Goal: Task Accomplishment & Management: Manage account settings

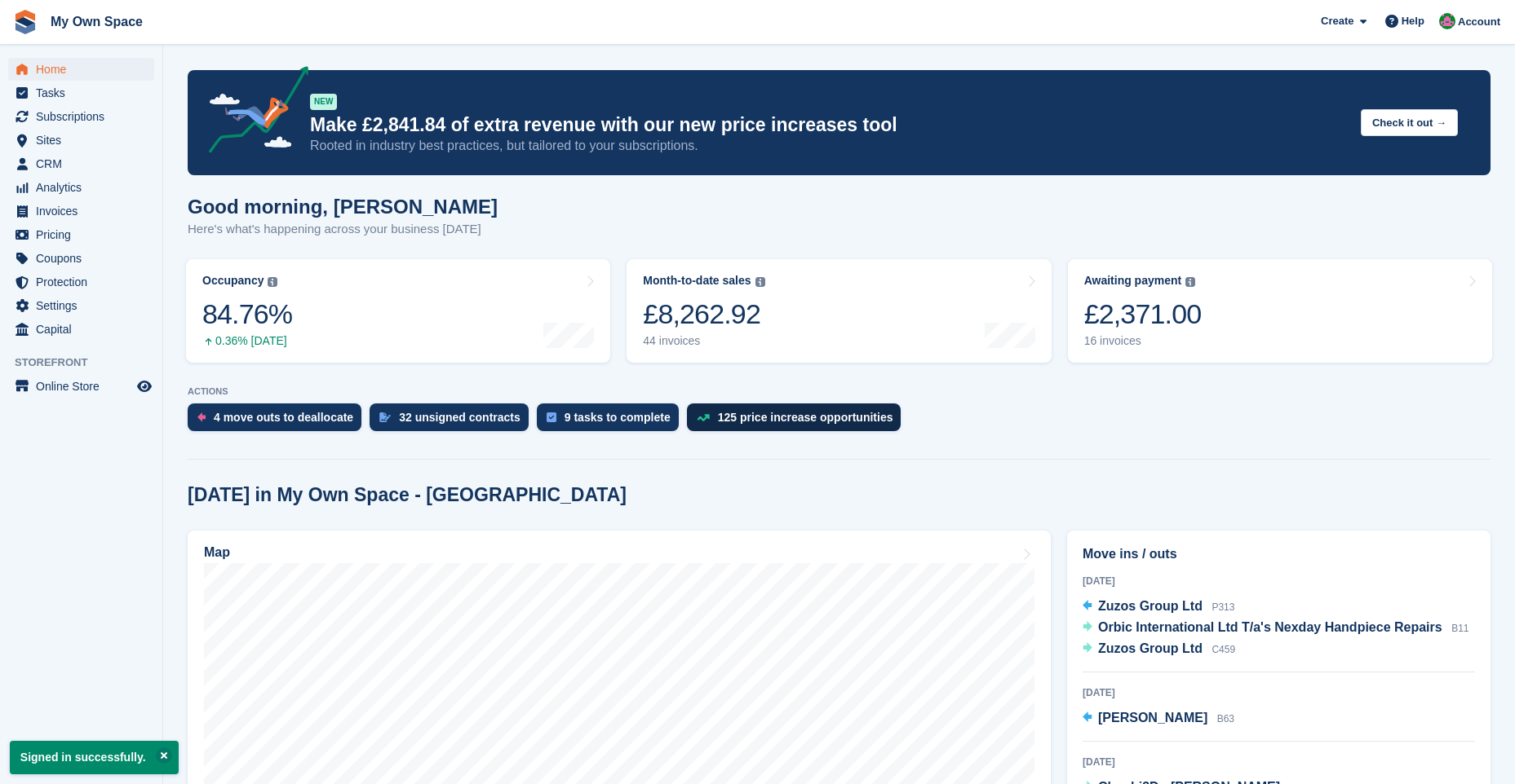
scroll to position [489, 0]
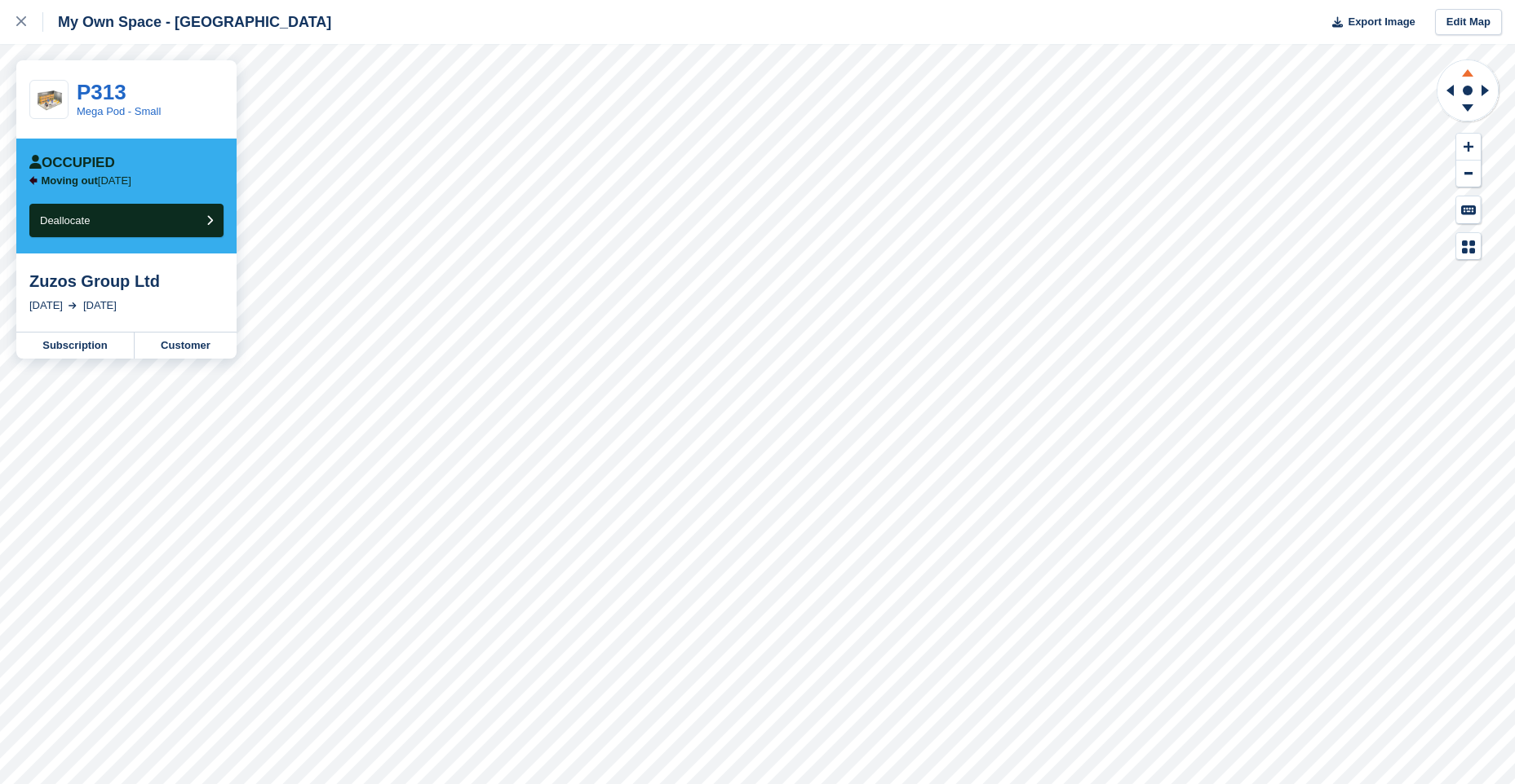
click at [1468, 67] on icon at bounding box center [1468, 70] width 43 height 20
click at [1465, 106] on icon at bounding box center [1468, 108] width 12 height 7
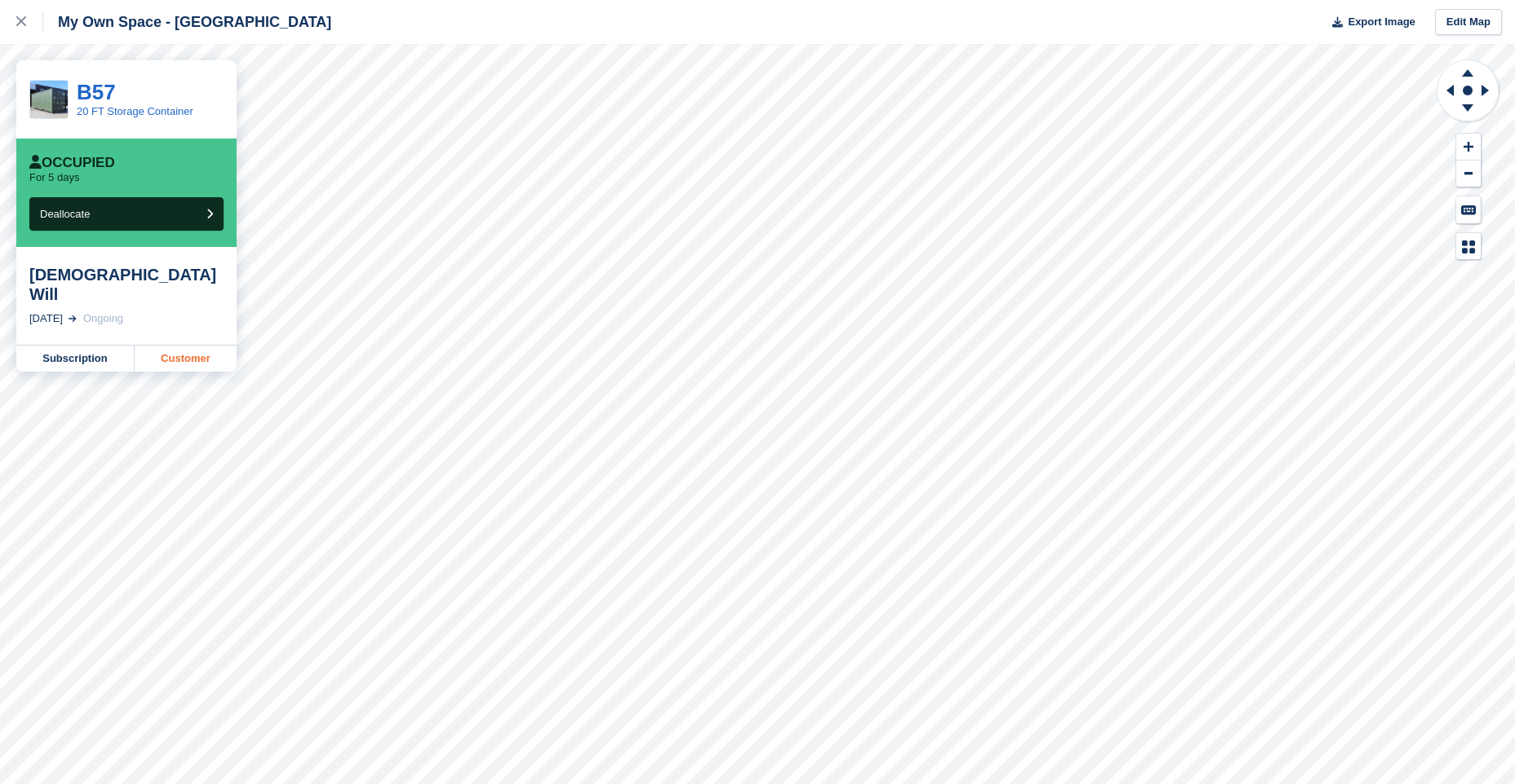
click at [185, 346] on link "Customer" at bounding box center [186, 358] width 102 height 26
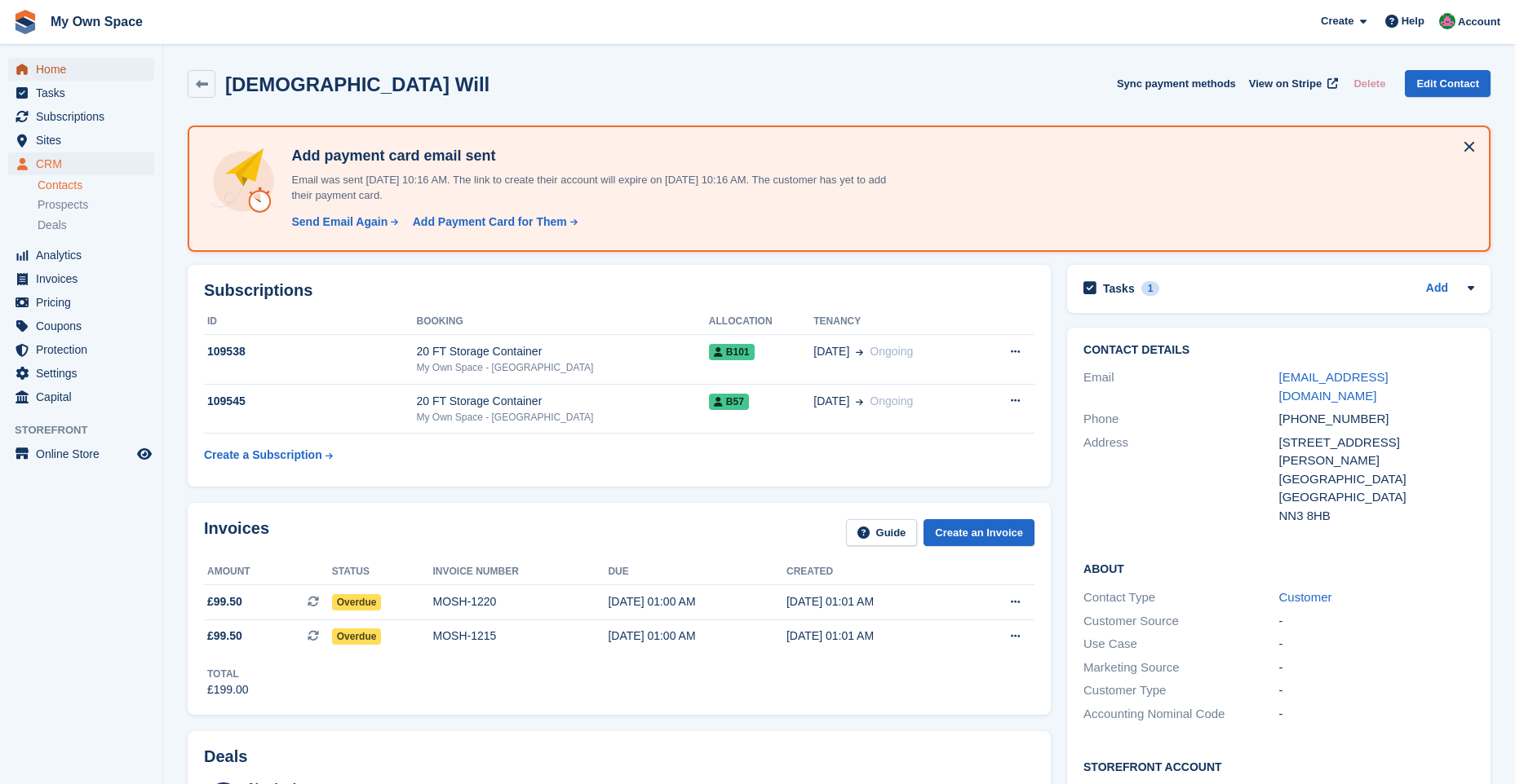
click at [56, 67] on span "Home" at bounding box center [85, 69] width 98 height 23
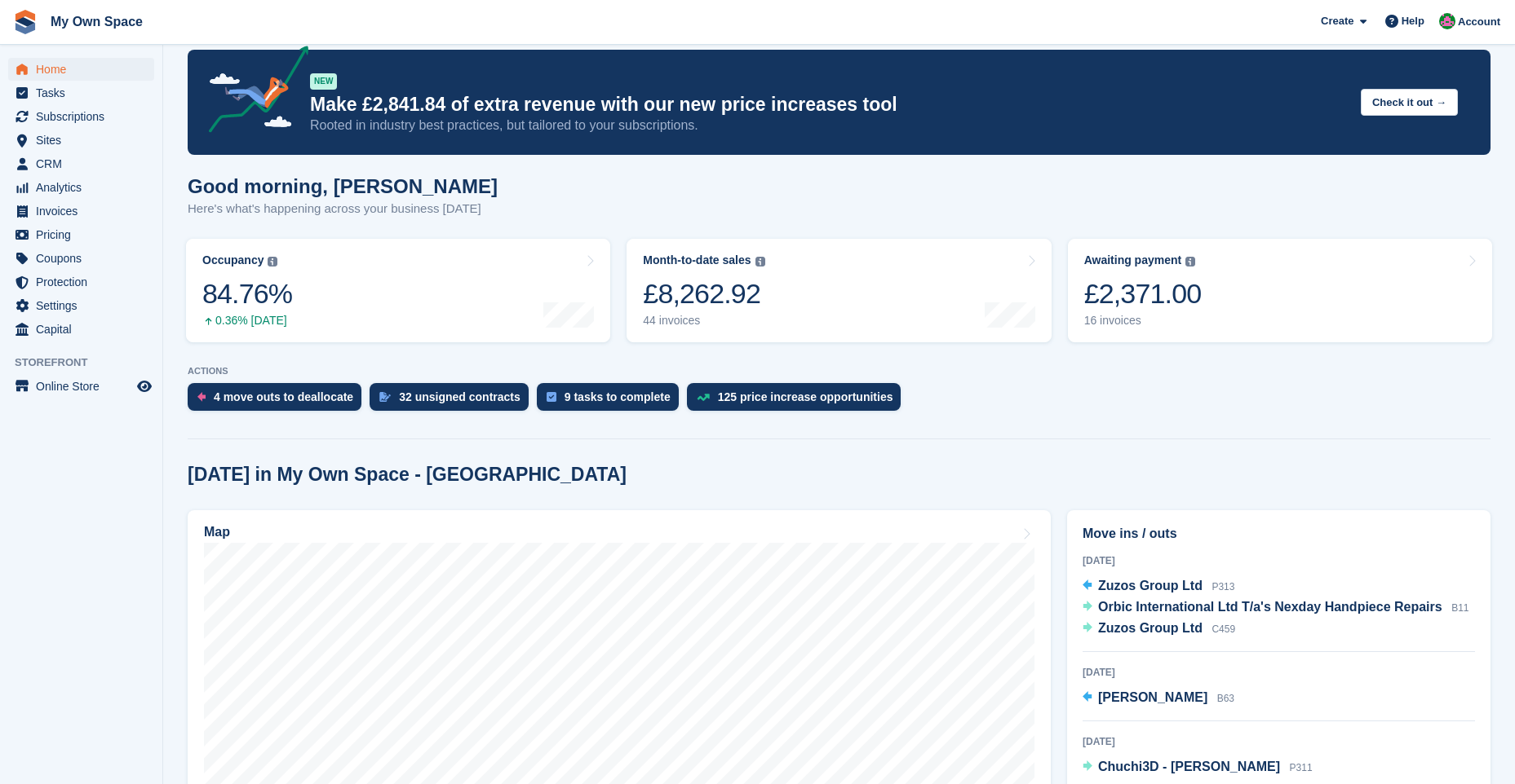
scroll to position [245, 0]
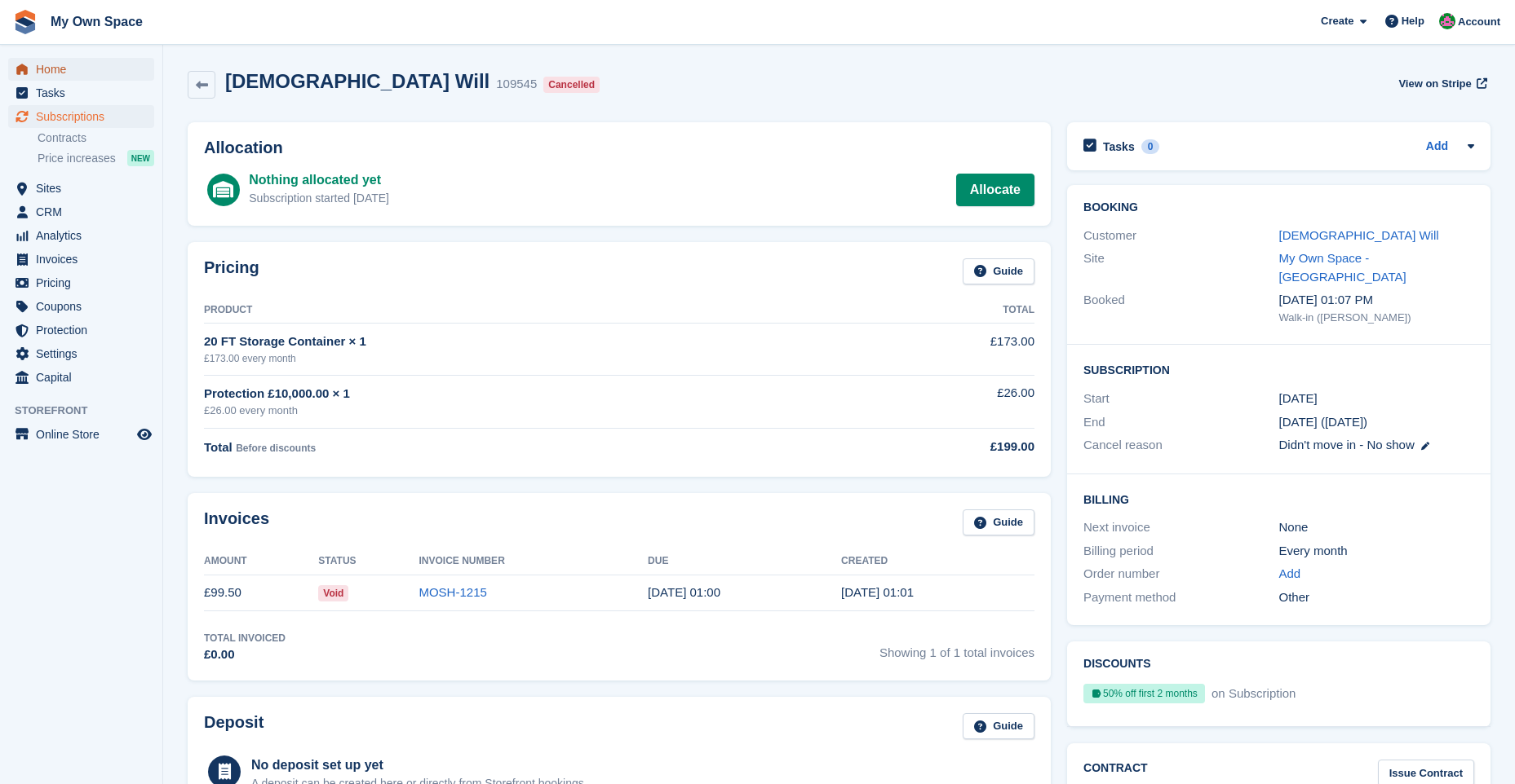
click at [66, 67] on span "Home" at bounding box center [85, 69] width 98 height 23
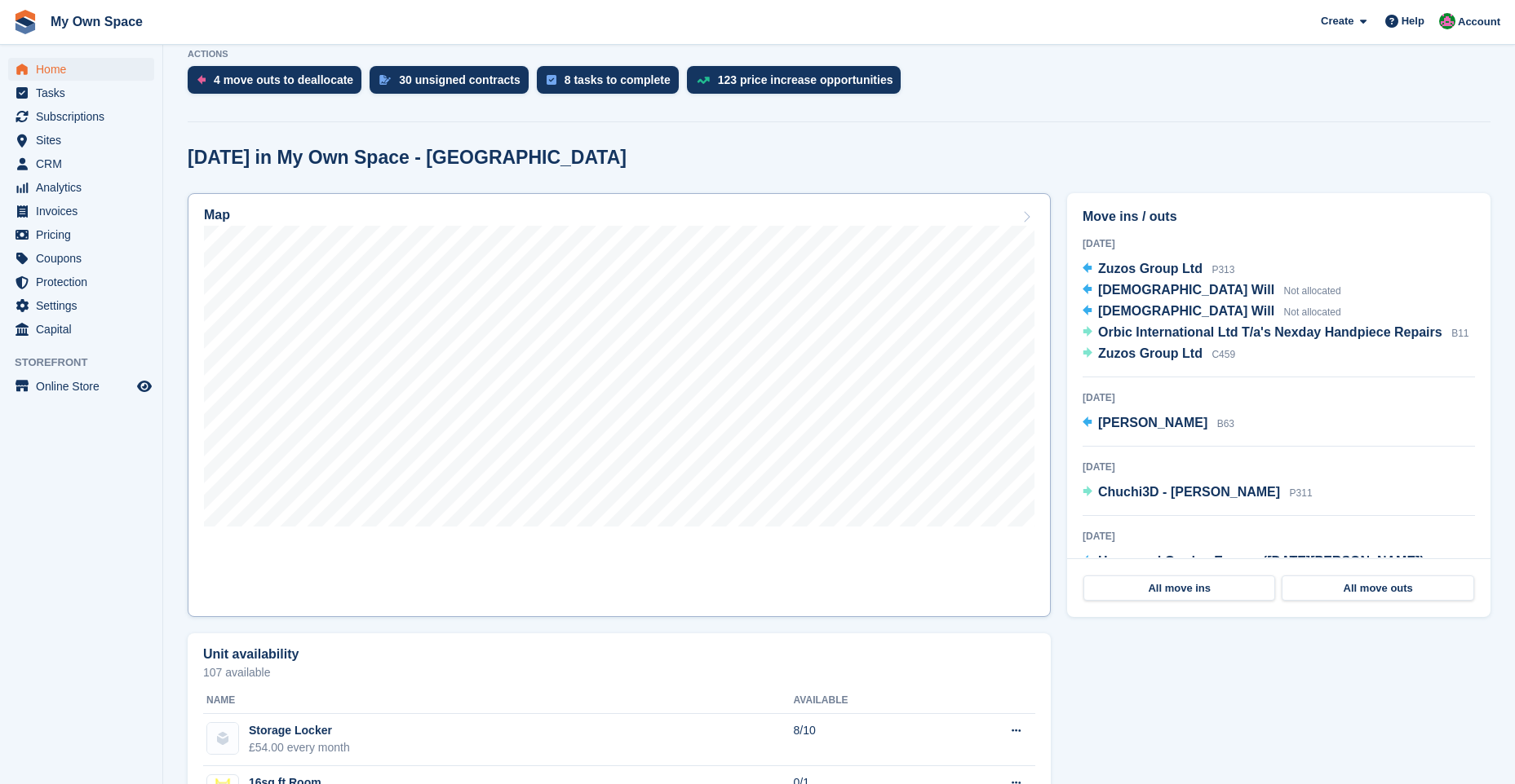
scroll to position [489, 0]
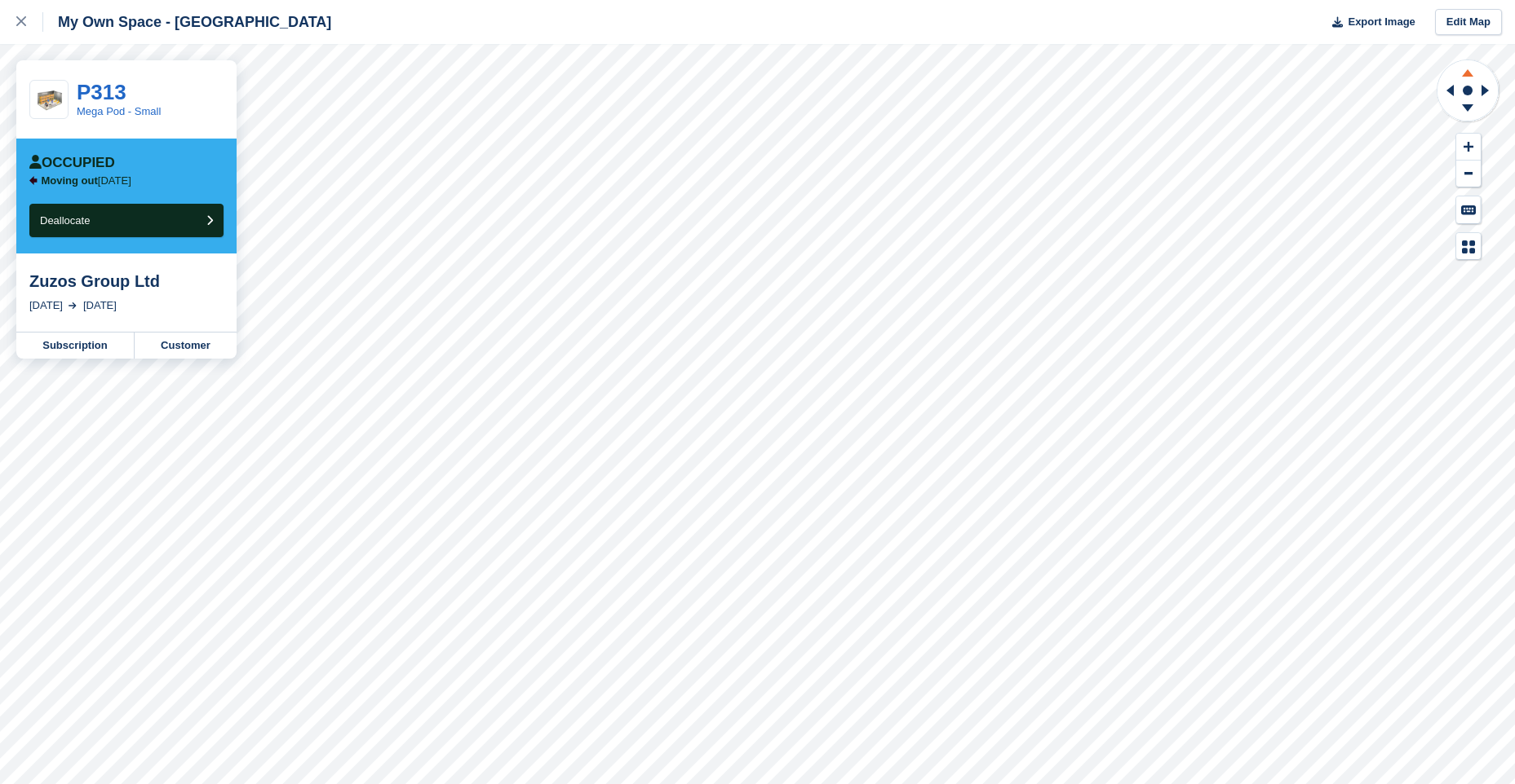
click at [1468, 69] on icon at bounding box center [1468, 73] width 12 height 7
click at [1465, 106] on icon at bounding box center [1468, 108] width 12 height 7
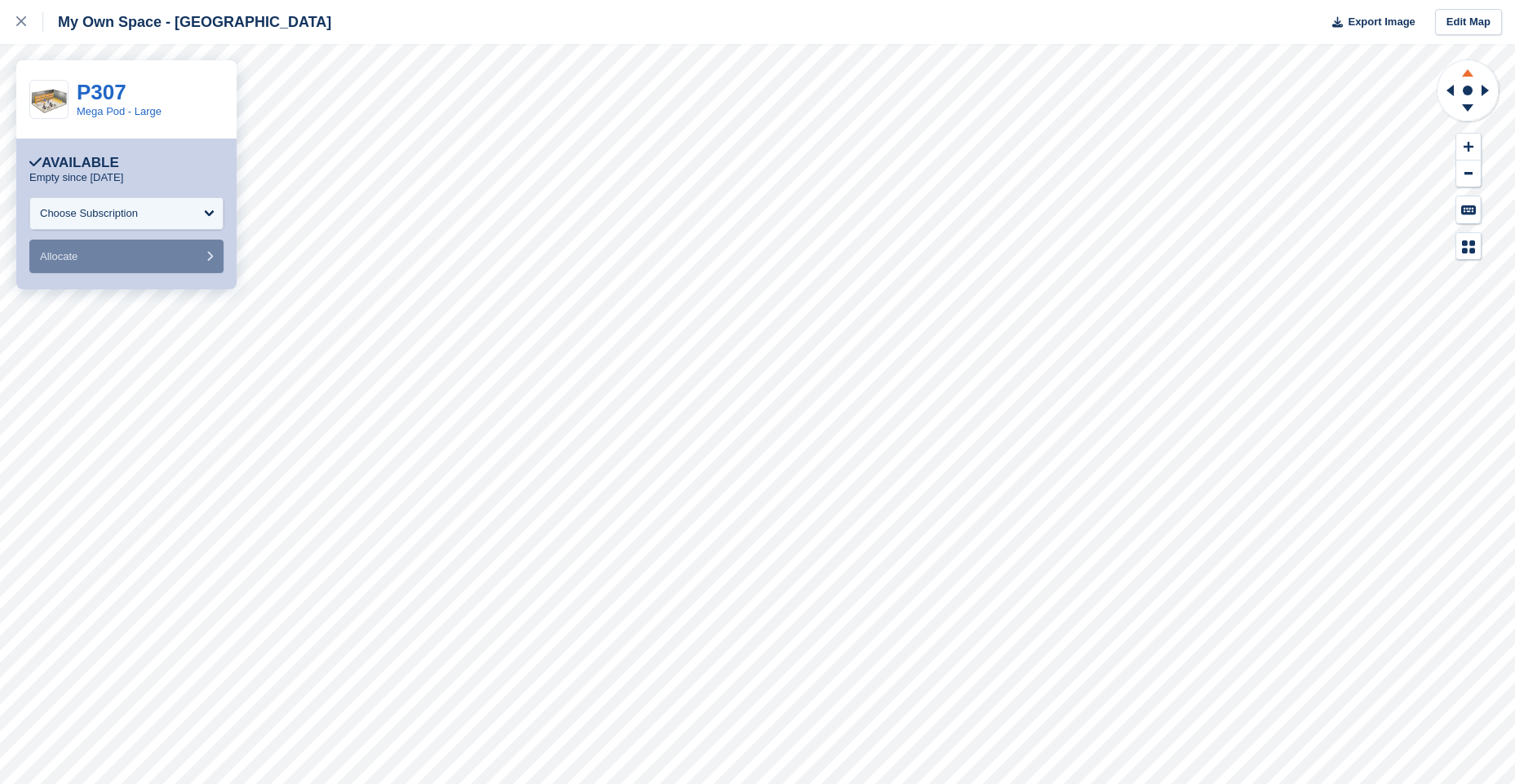
click at [1464, 67] on icon at bounding box center [1468, 70] width 43 height 20
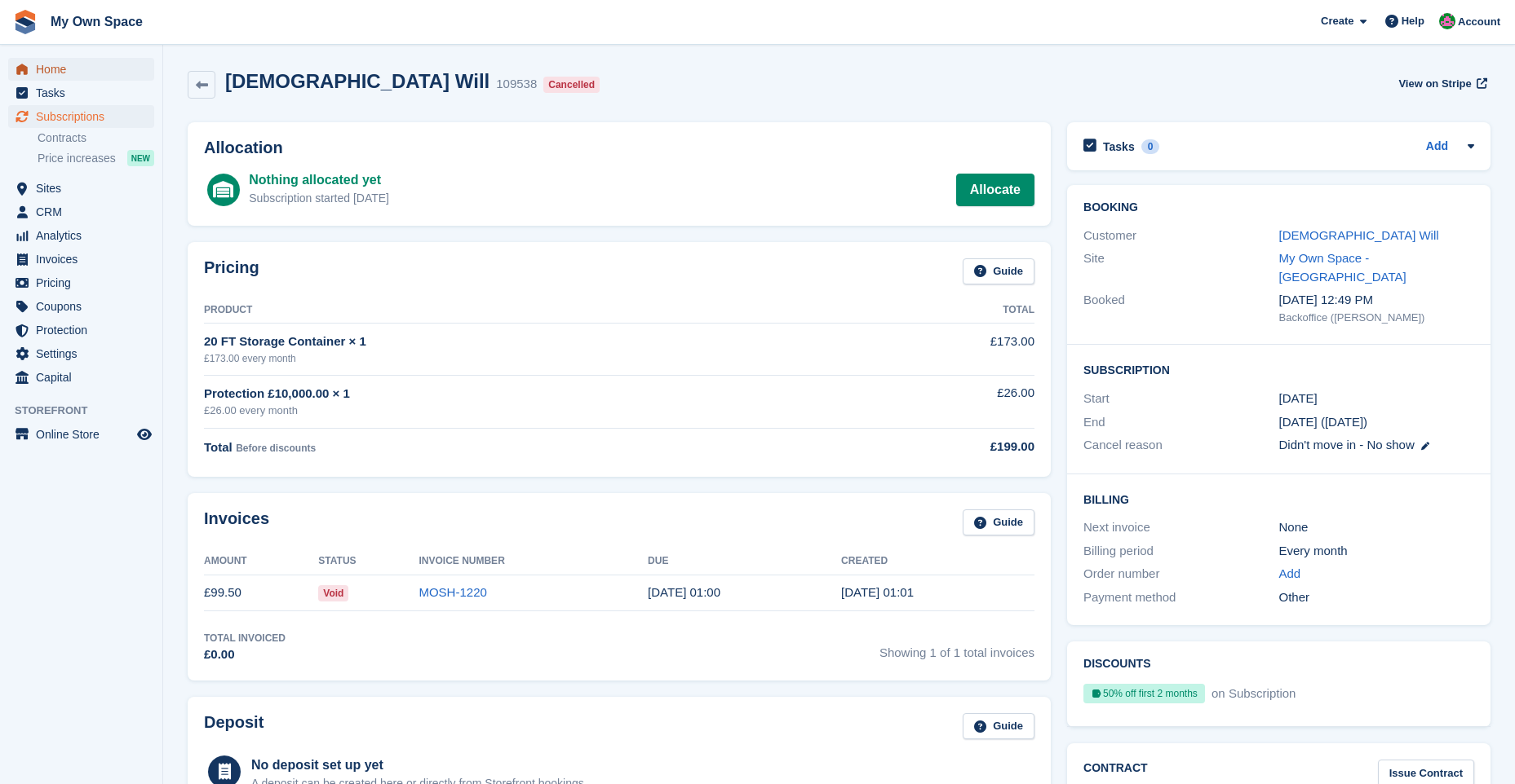
click at [80, 72] on span "Home" at bounding box center [85, 69] width 98 height 23
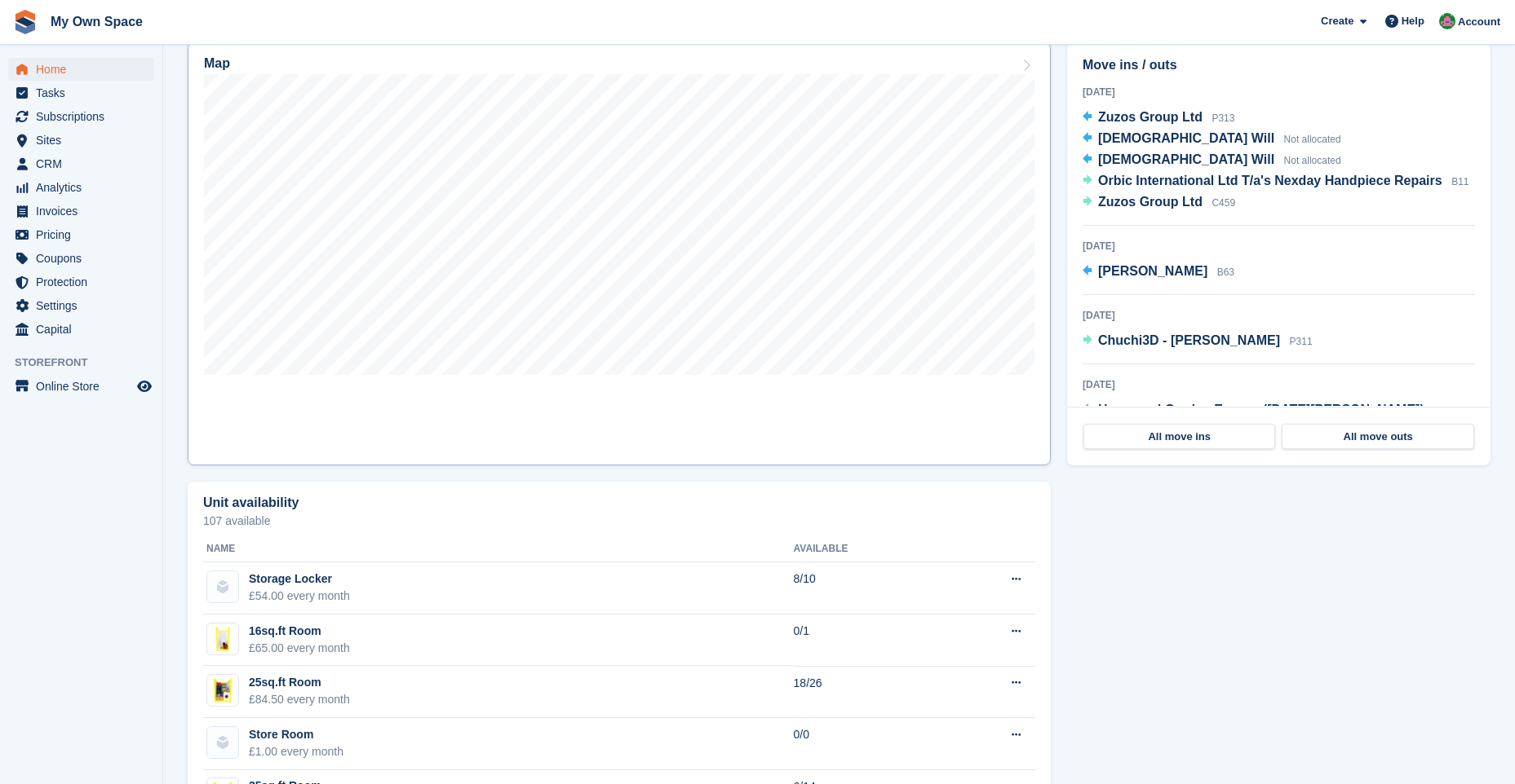
scroll to position [407, 0]
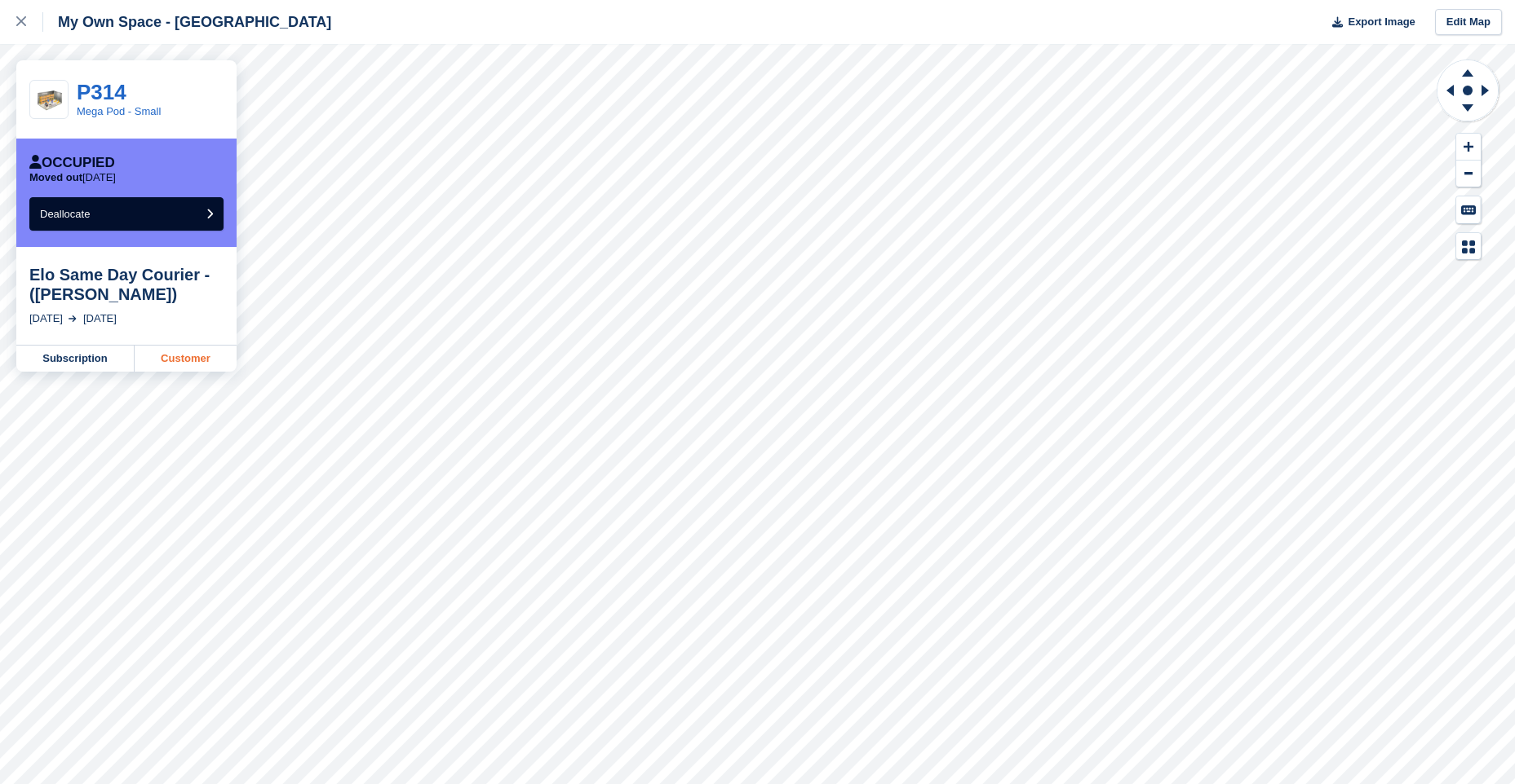
click at [185, 363] on link "Customer" at bounding box center [186, 358] width 102 height 26
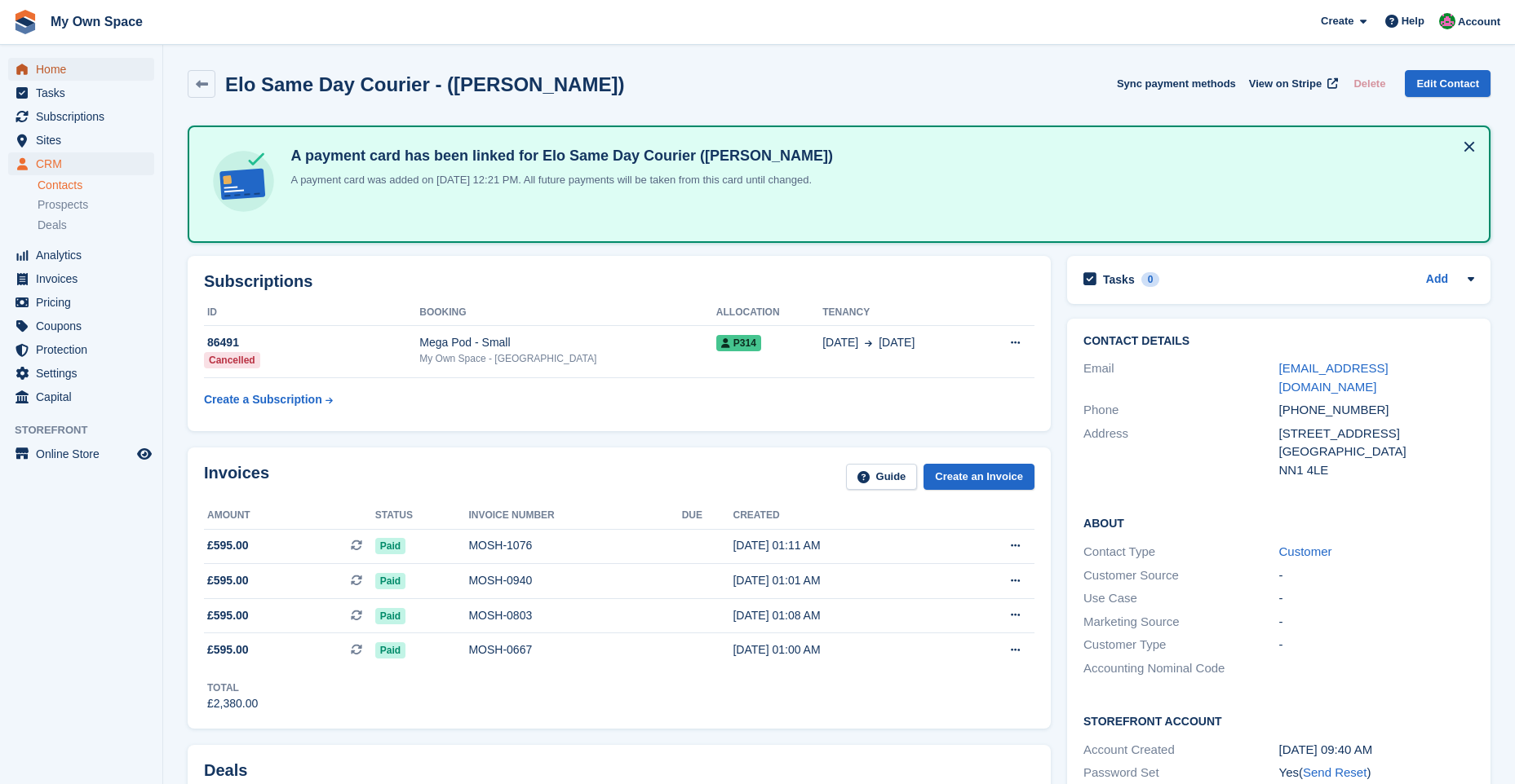
click at [59, 70] on span "Home" at bounding box center [85, 69] width 98 height 23
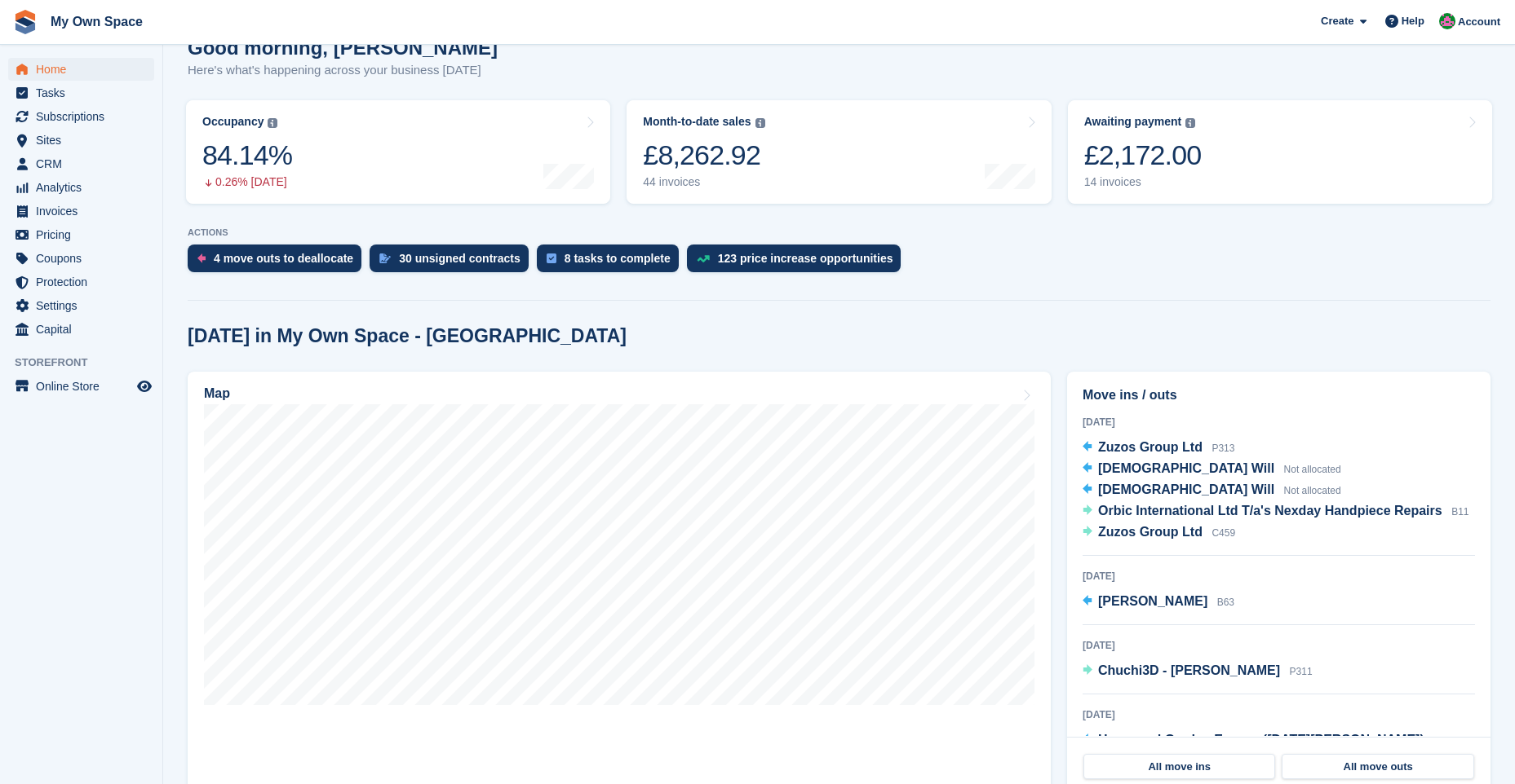
scroll to position [163, 0]
